Goal: Task Accomplishment & Management: Manage account settings

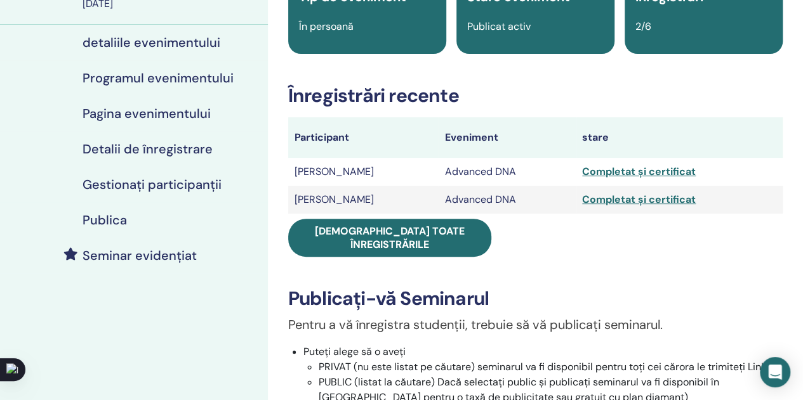
scroll to position [127, 0]
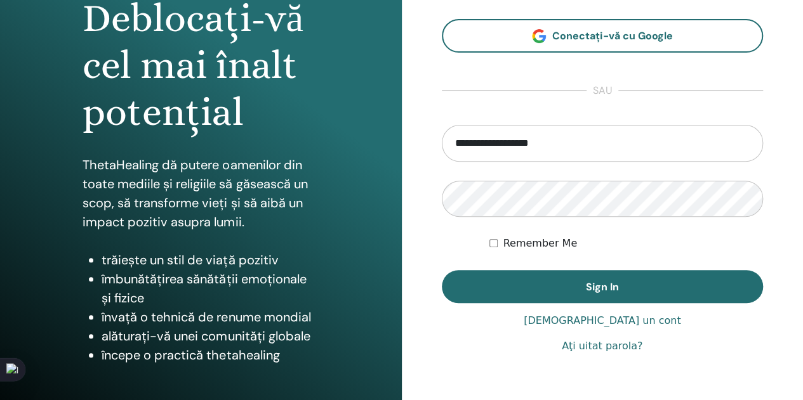
scroll to position [190, 0]
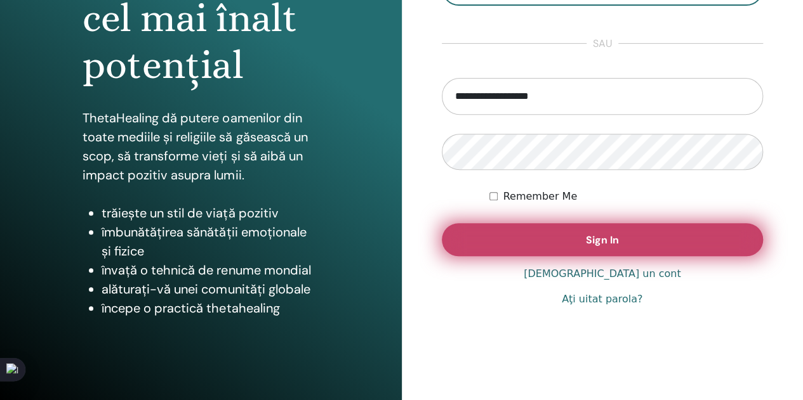
click at [596, 239] on span "Sign In" at bounding box center [602, 240] width 33 height 13
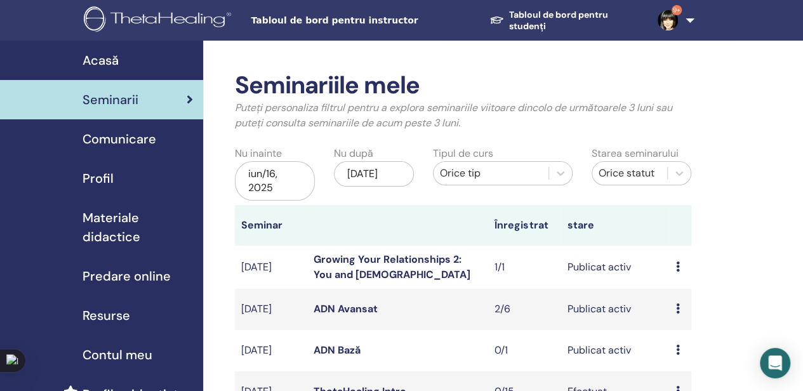
click at [681, 266] on div "previzualizare Editați | × Participantii Anulare" at bounding box center [679, 267] width 9 height 15
click at [419, 258] on link "Growing Your Relationships 2: You and [DEMOGRAPHIC_DATA]" at bounding box center [391, 267] width 157 height 29
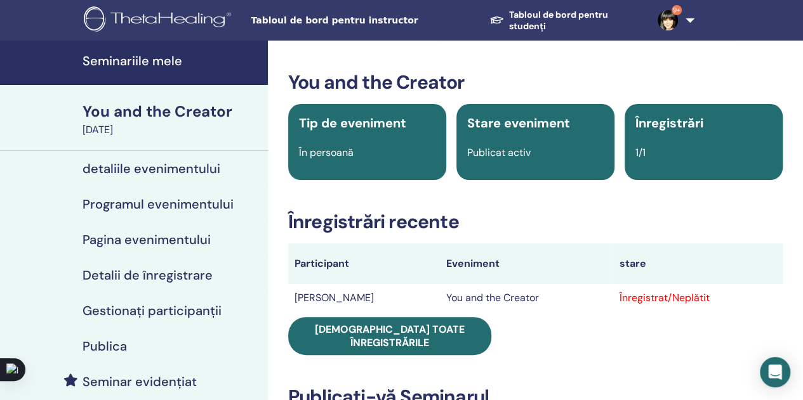
click at [150, 304] on h4 "Gestionați participanții" at bounding box center [151, 310] width 139 height 15
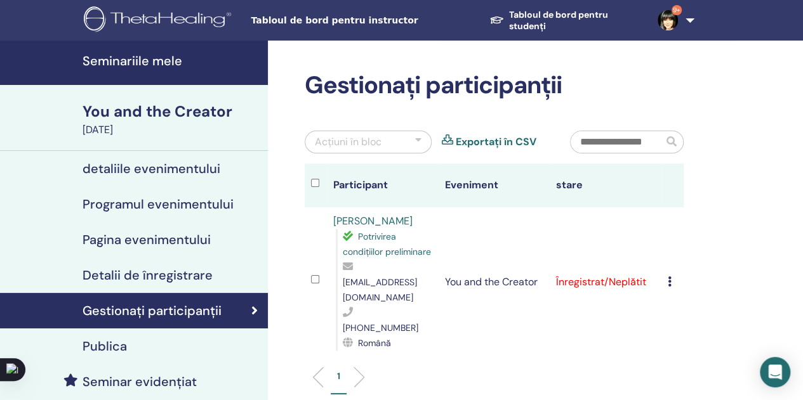
click at [672, 275] on div "Anulează înregistrarea Nu auto-certificați Marcați ca plătit Marcați ca neplăti…" at bounding box center [673, 282] width 10 height 15
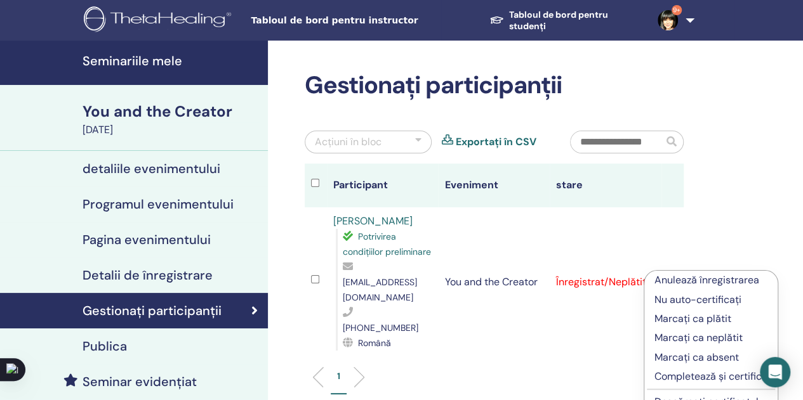
click at [691, 379] on p "Completează și certifică" at bounding box center [710, 376] width 113 height 15
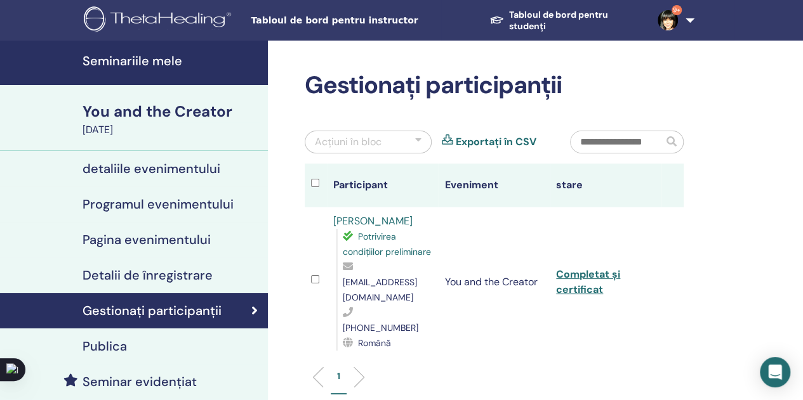
click at [529, 20] on link "Tabloul de bord pentru studenți" at bounding box center [563, 20] width 168 height 35
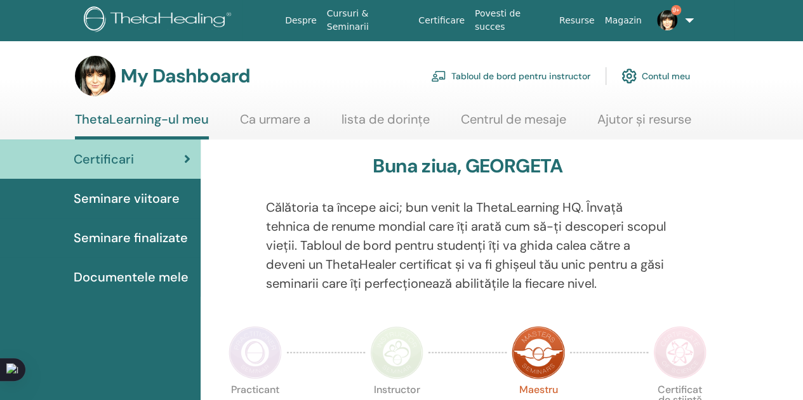
click at [521, 77] on link "Tabloul de bord pentru instructor" at bounding box center [510, 76] width 159 height 28
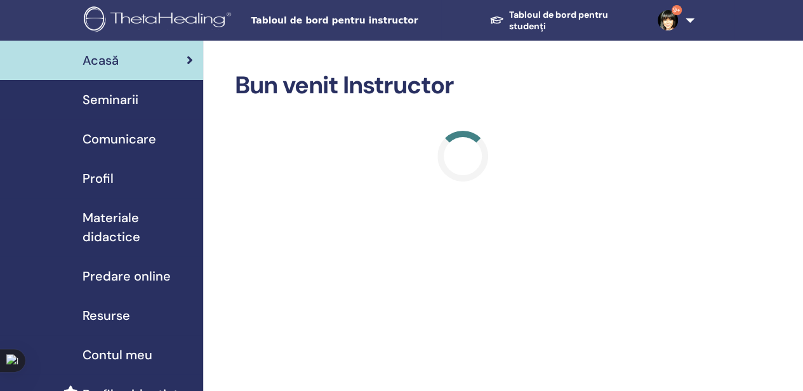
click at [123, 228] on span "Materiale didactice" at bounding box center [137, 227] width 110 height 38
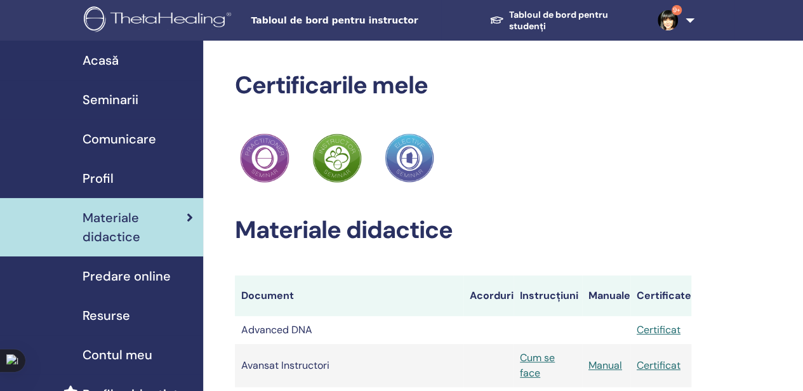
scroll to position [171, 0]
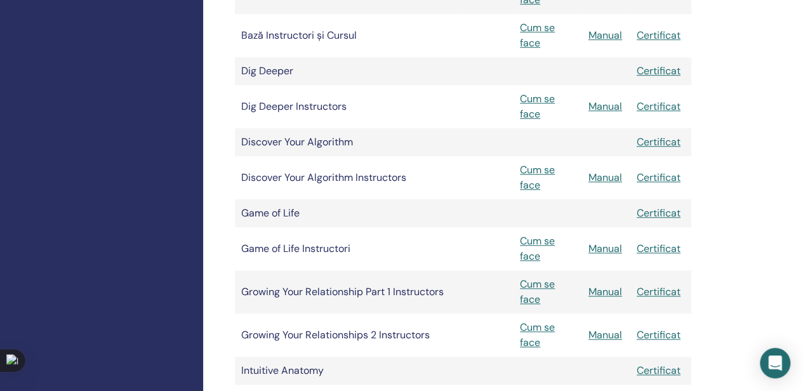
scroll to position [508, 0]
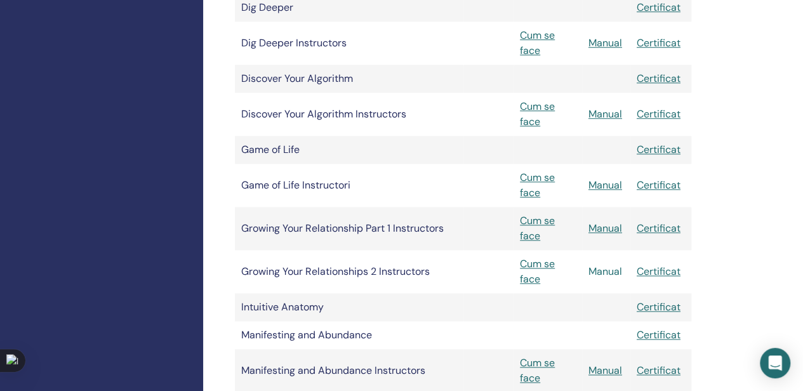
click at [594, 272] on link "Manual" at bounding box center [605, 271] width 34 height 13
